Goal: Task Accomplishment & Management: Manage account settings

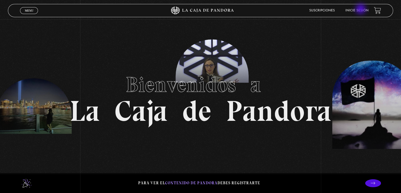
click at [362, 10] on link "Inicie sesión" at bounding box center [357, 10] width 23 height 3
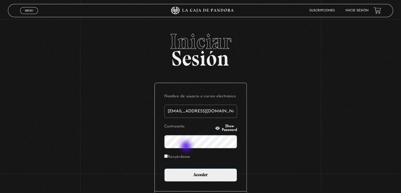
type input "pao.stellerc@gmail.com"
click at [167, 157] on input "Recuérdame" at bounding box center [165, 155] width 3 height 3
checkbox input "true"
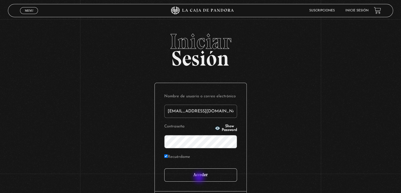
click at [200, 178] on input "Acceder" at bounding box center [200, 174] width 73 height 13
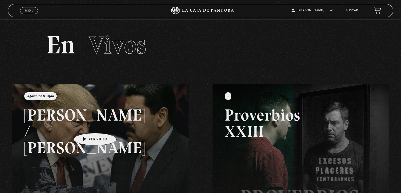
click at [87, 125] on link at bounding box center [212, 180] width 401 height 193
